Goal: Task Accomplishment & Management: Use online tool/utility

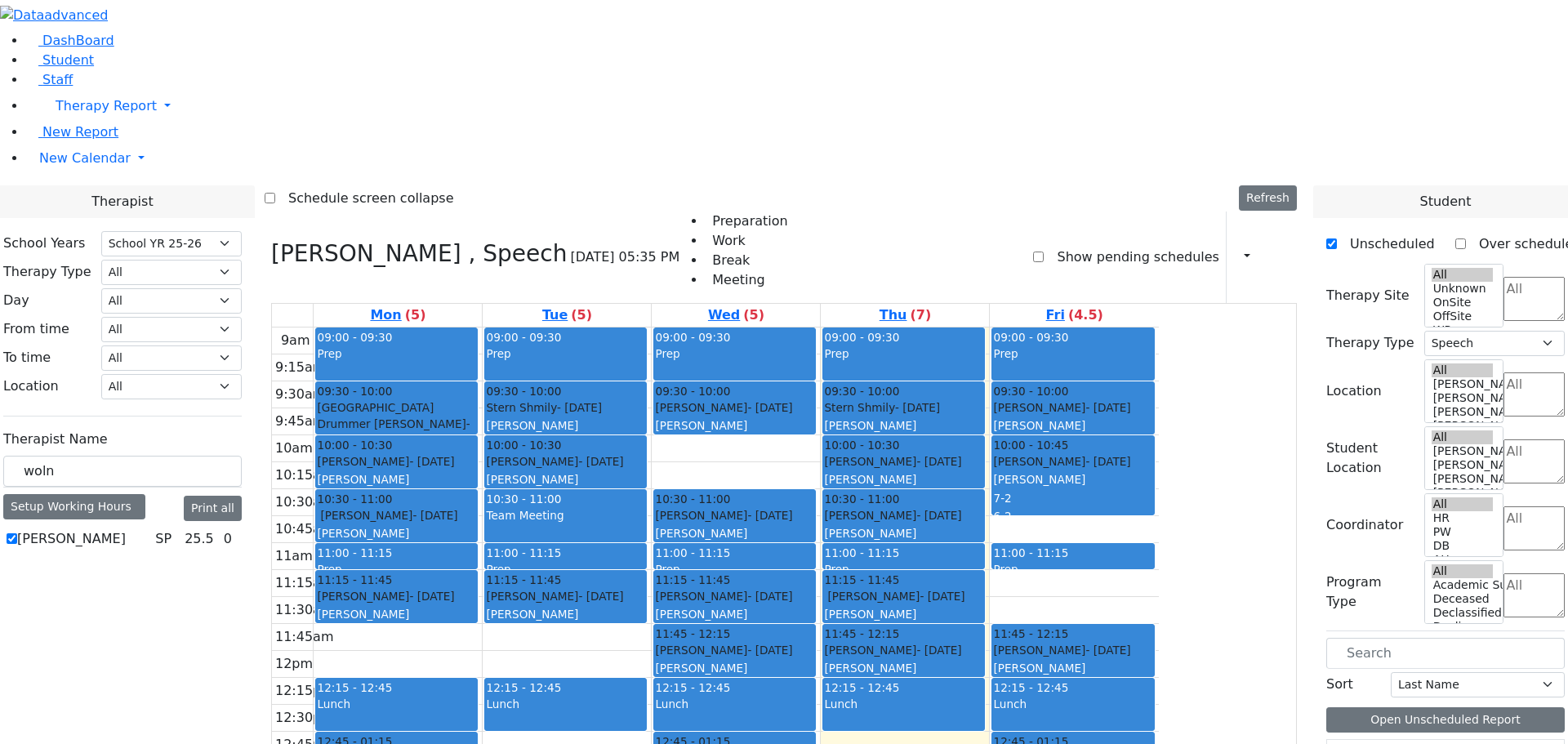
select select "212"
select select "3"
click at [903, 186] on div "Schedule screen collapse Refresh Setup Working Hours Print Schedule" at bounding box center [784, 199] width 1039 height 26
click at [859, 186] on div "Schedule screen collapse Refresh Setup Working Hours Print Schedule" at bounding box center [784, 199] width 1039 height 26
click at [271, 240] on icon at bounding box center [271, 254] width 0 height 27
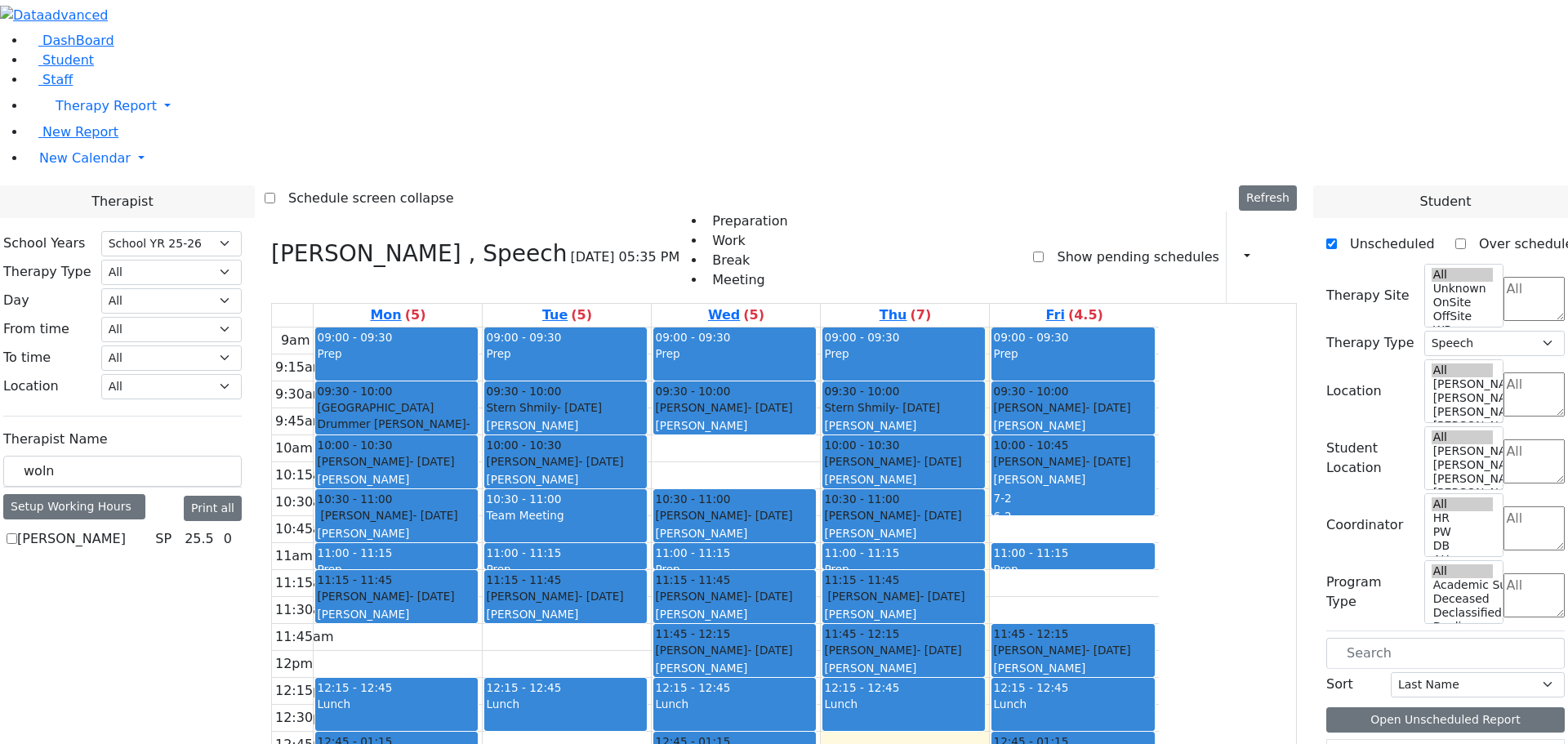
checkbox input "false"
select select
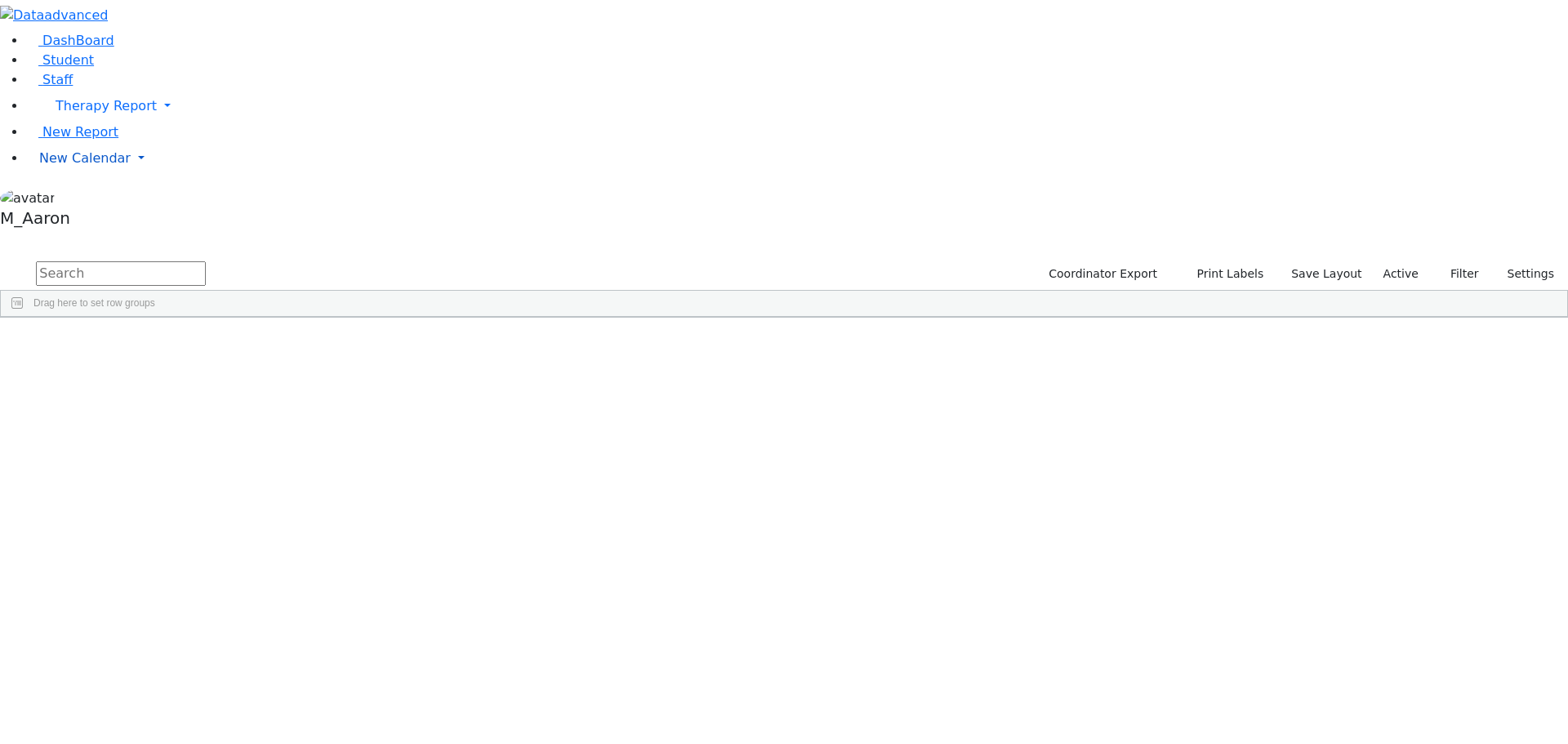
click at [77, 122] on link "New Calendar" at bounding box center [797, 106] width 1542 height 33
click at [85, 198] on span "Calendar" at bounding box center [64, 191] width 59 height 16
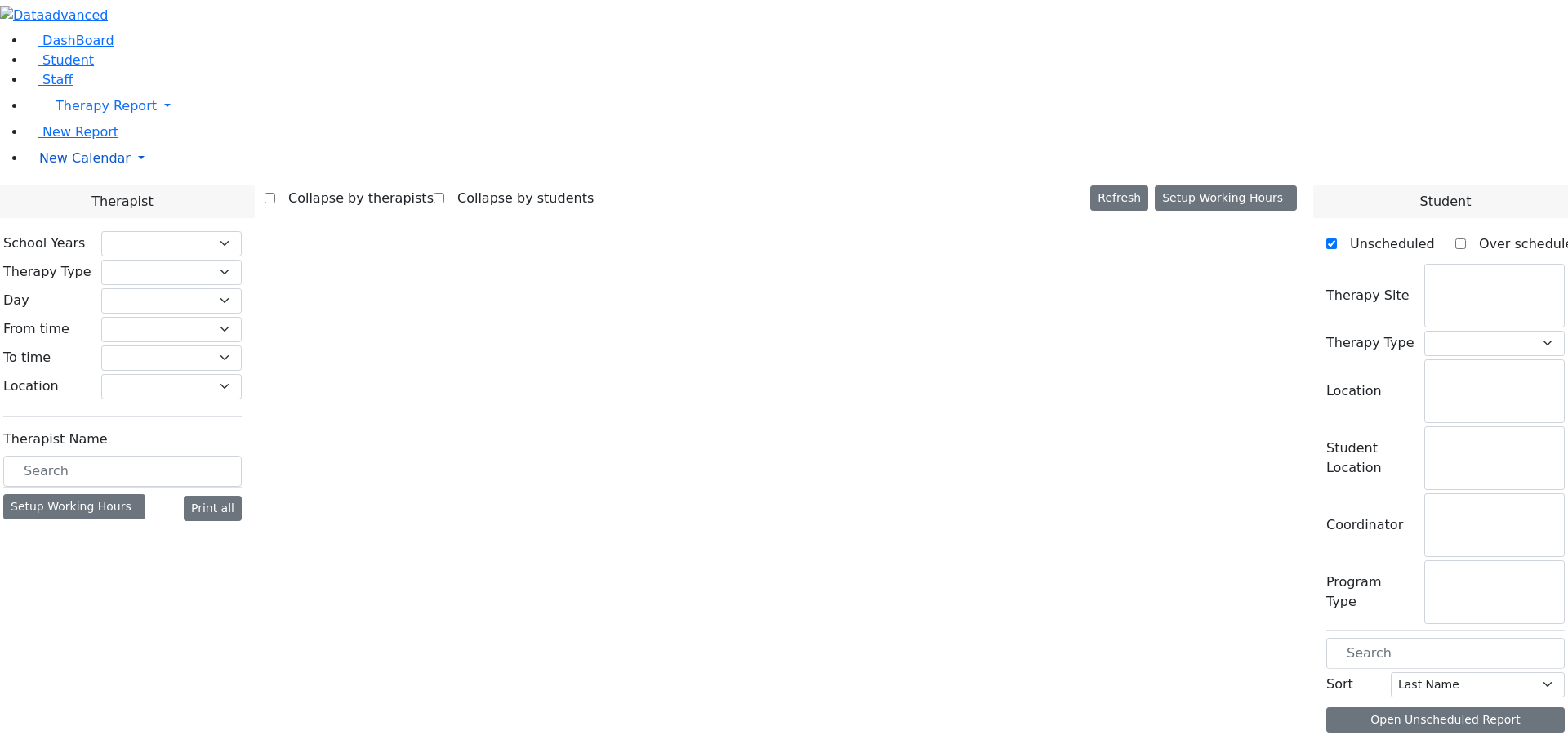
select select "212"
